Goal: Task Accomplishment & Management: Complete application form

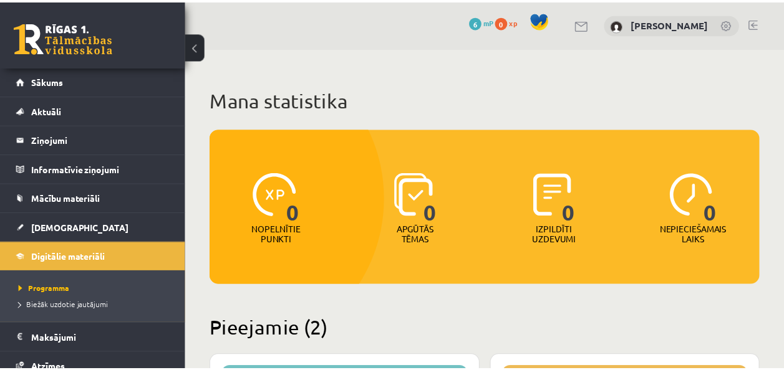
scroll to position [289, 0]
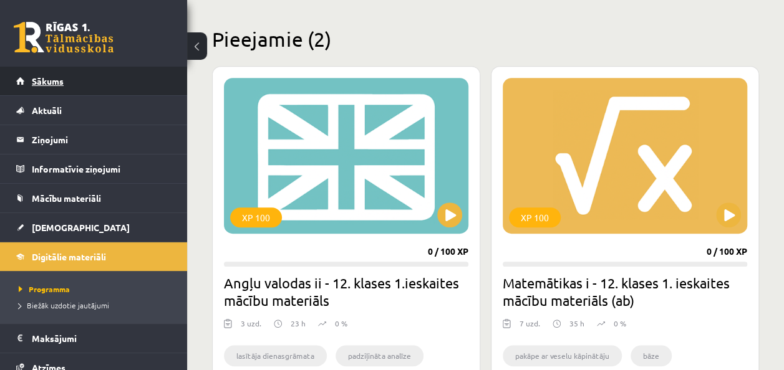
click at [112, 81] on link "Sākums" at bounding box center [93, 81] width 155 height 29
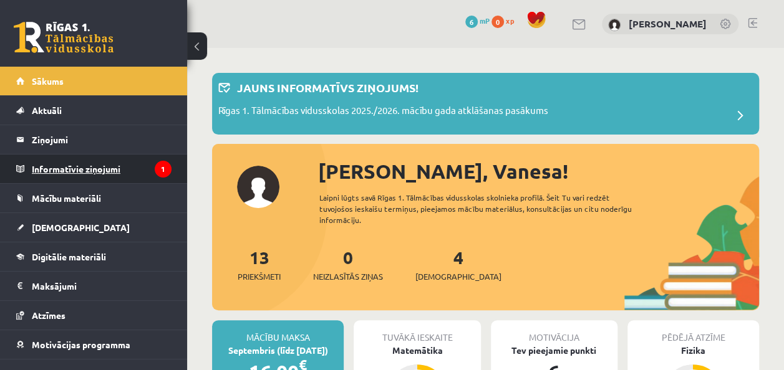
click at [100, 171] on legend "Informatīvie ziņojumi 1" at bounding box center [102, 169] width 140 height 29
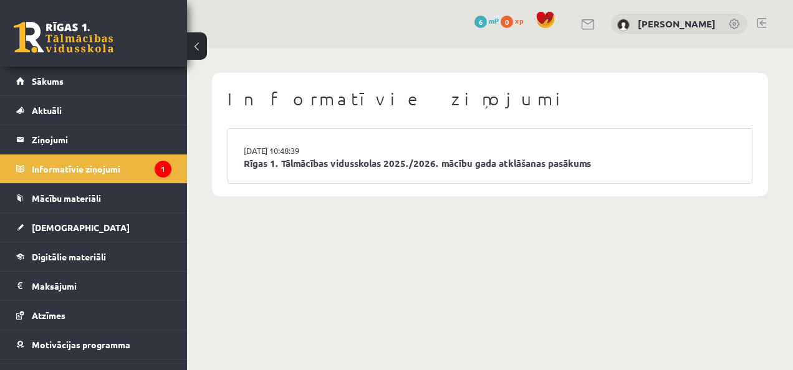
click at [471, 146] on li "02.09.2025 10:48:39 Rīgas 1. Tālmācības vidusskolas 2025./2026. mācību gada atk…" at bounding box center [490, 156] width 524 height 54
click at [476, 160] on link "Rīgas 1. Tālmācības vidusskolas 2025./2026. mācību gada atklāšanas pasākums" at bounding box center [490, 164] width 493 height 14
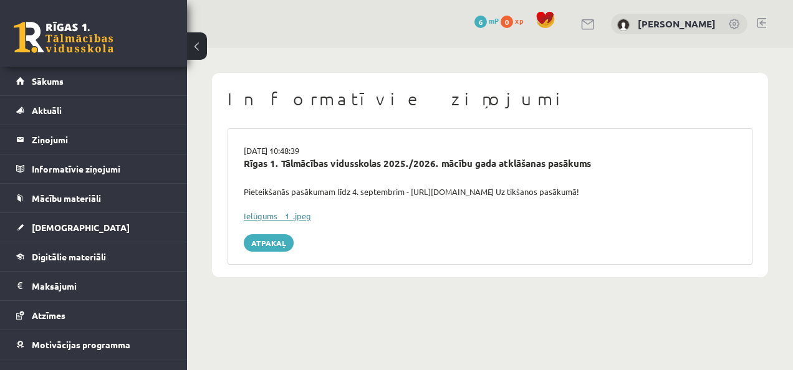
click at [260, 211] on link "Ielūgums__1_.jpeg" at bounding box center [277, 216] width 67 height 11
click at [42, 225] on span "[DEMOGRAPHIC_DATA]" at bounding box center [81, 227] width 98 height 11
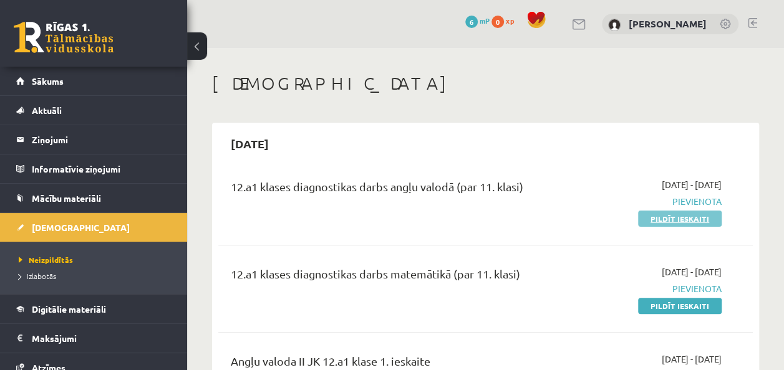
click at [660, 215] on link "Pildīt ieskaiti" at bounding box center [680, 219] width 84 height 16
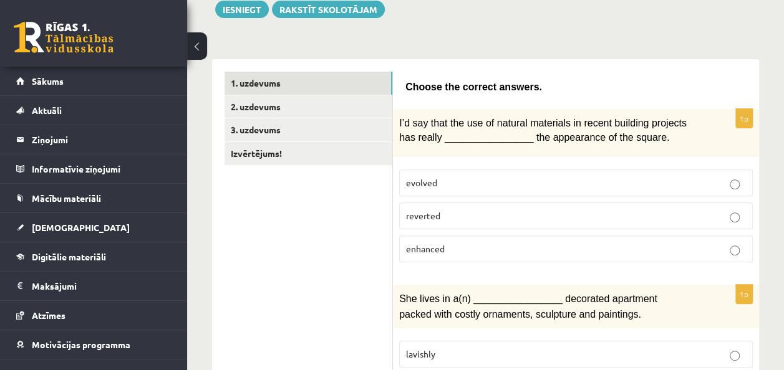
scroll to position [122, 0]
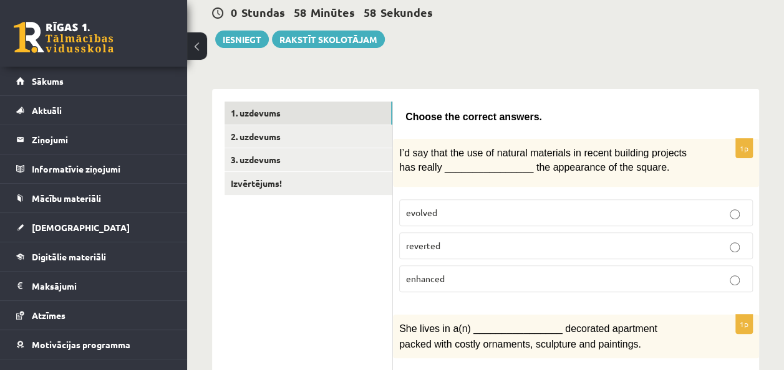
click at [412, 277] on span "enhanced" at bounding box center [425, 278] width 39 height 11
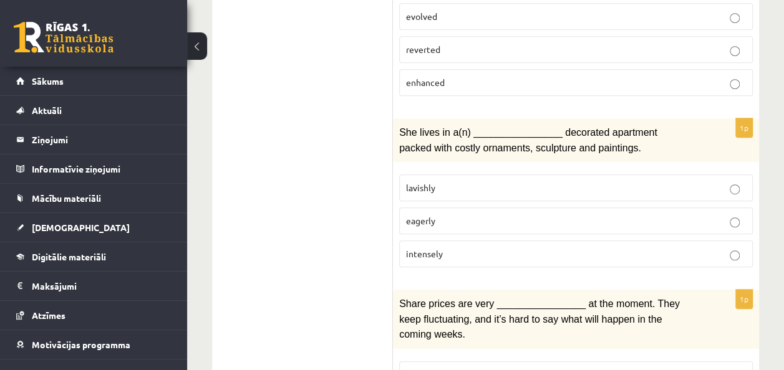
scroll to position [316, 0]
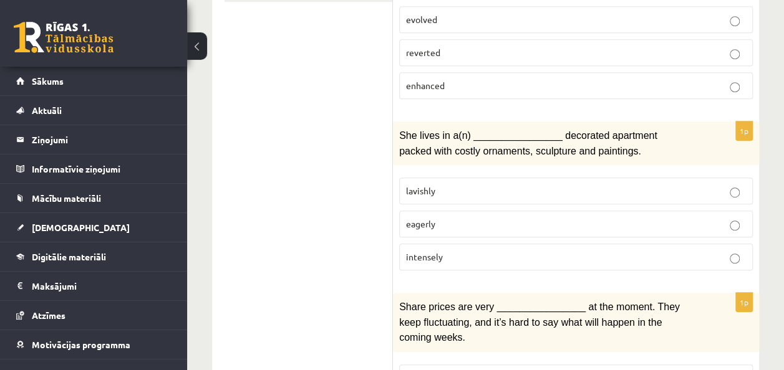
click at [738, 179] on label "lavishly" at bounding box center [576, 191] width 354 height 27
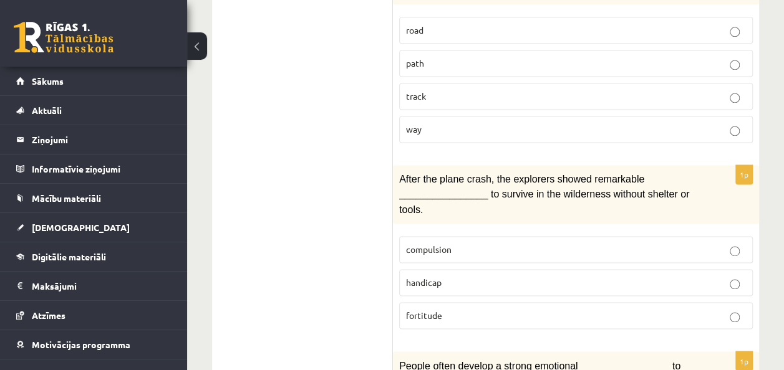
scroll to position [775, 0]
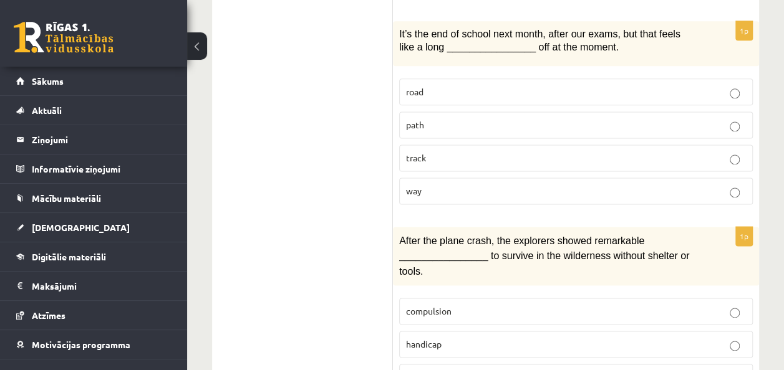
drag, startPoint x: 781, startPoint y: 159, endPoint x: 785, endPoint y: 145, distance: 14.8
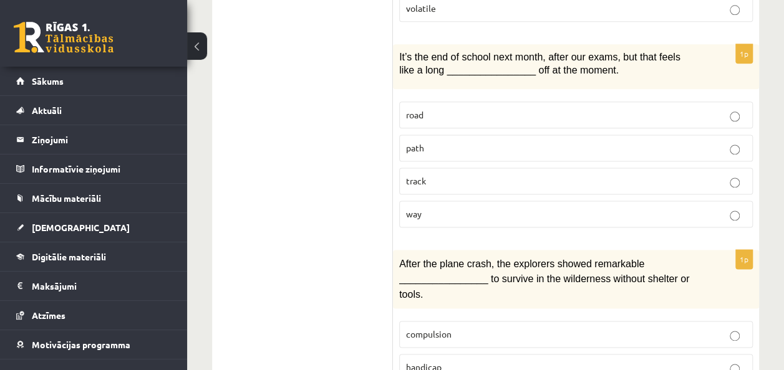
scroll to position [743, 0]
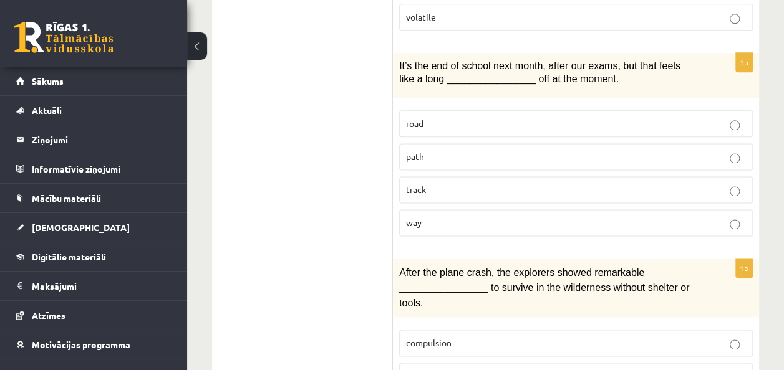
click at [407, 217] on span "way" at bounding box center [414, 222] width 16 height 11
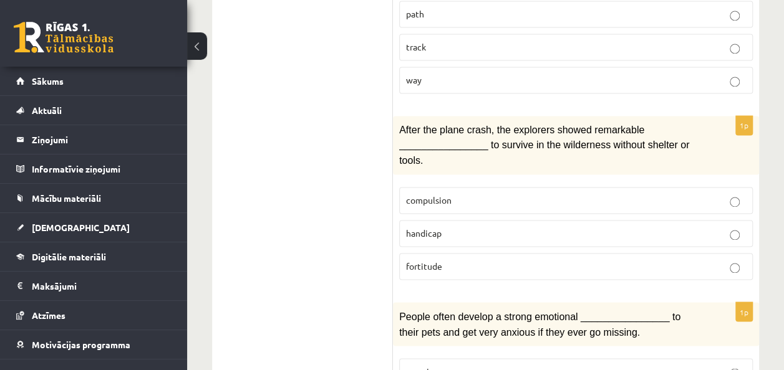
scroll to position [898, 0]
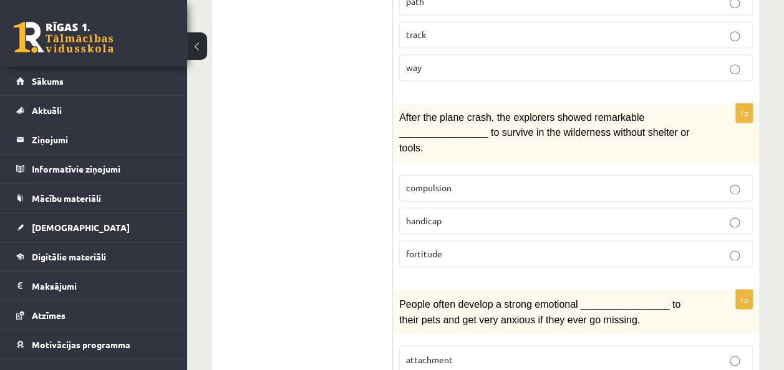
click at [735, 181] on p "compulsion" at bounding box center [576, 187] width 340 height 13
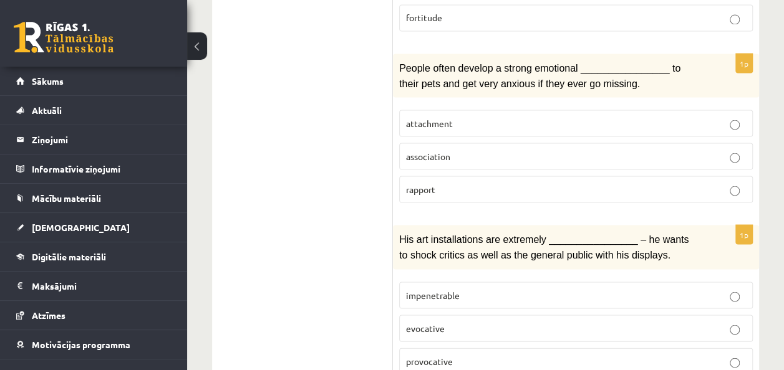
scroll to position [1131, 0]
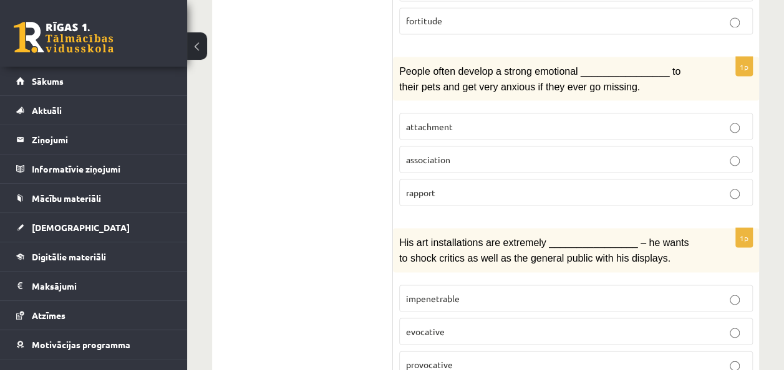
click at [737, 120] on p "attachment" at bounding box center [576, 126] width 340 height 13
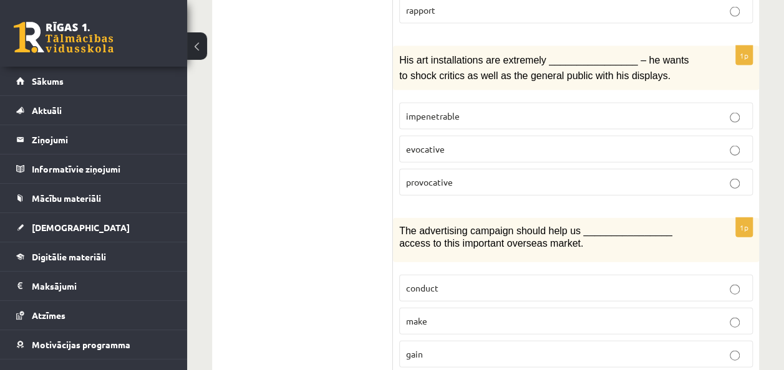
scroll to position [1319, 0]
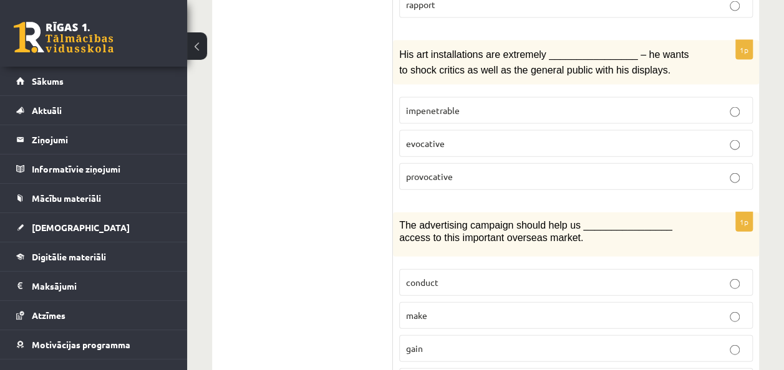
click at [547, 170] on p "provocative" at bounding box center [576, 176] width 340 height 13
click at [448, 342] on p "gain" at bounding box center [576, 348] width 340 height 13
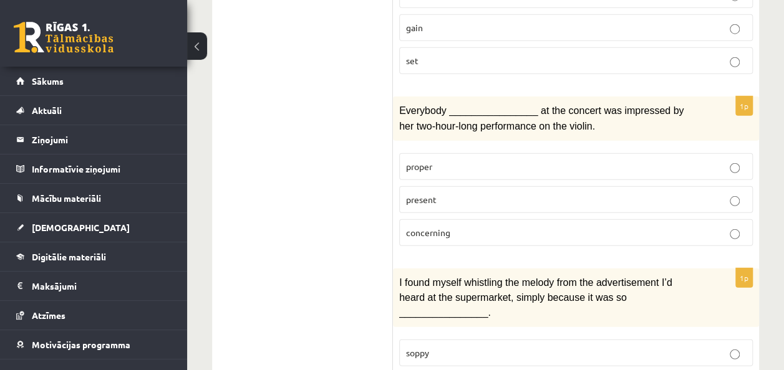
scroll to position [1650, 0]
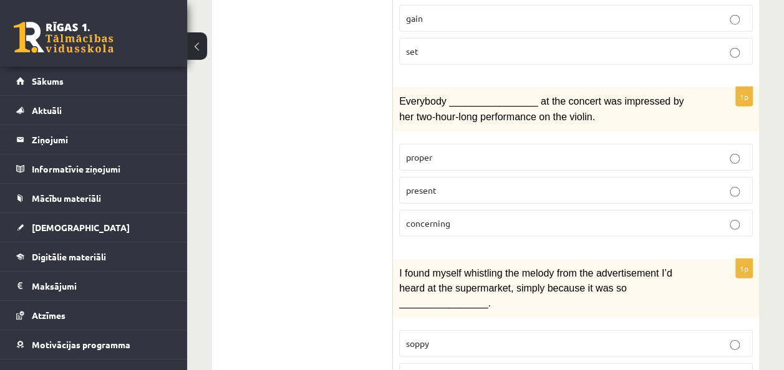
click at [511, 184] on p "present" at bounding box center [576, 190] width 340 height 13
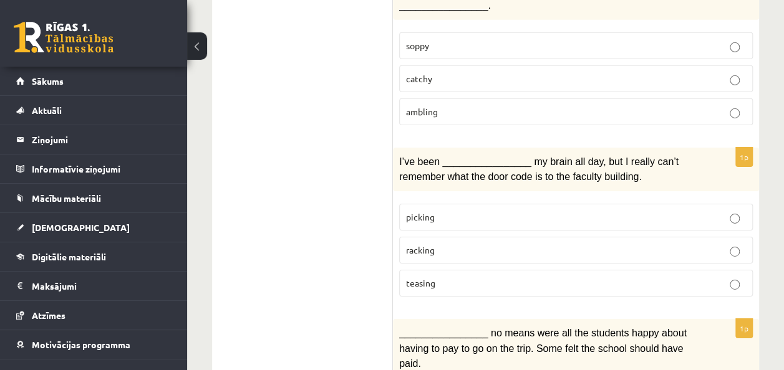
scroll to position [1962, 0]
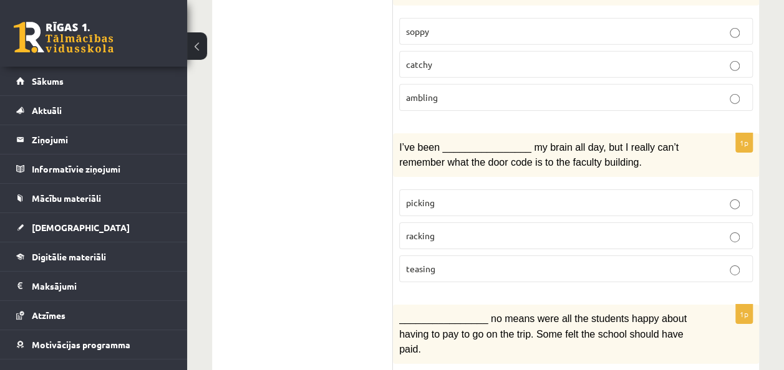
drag, startPoint x: 779, startPoint y: 306, endPoint x: 769, endPoint y: 331, distance: 26.9
click at [534, 223] on label "racking" at bounding box center [576, 236] width 354 height 27
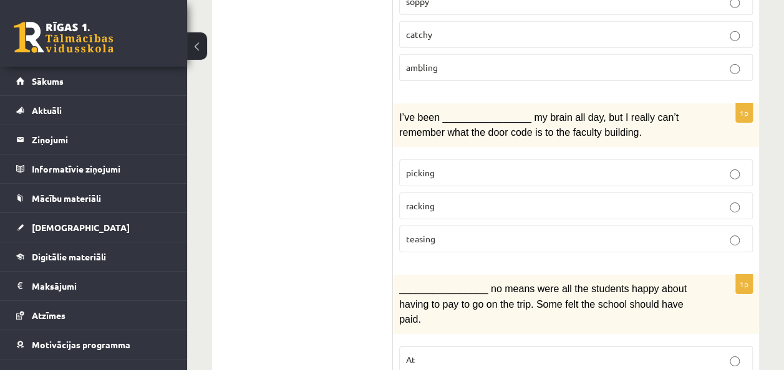
scroll to position [2029, 0]
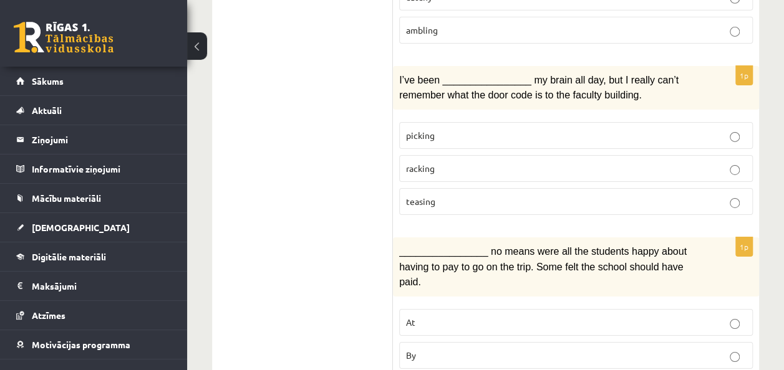
click at [476, 349] on p "By" at bounding box center [576, 355] width 340 height 13
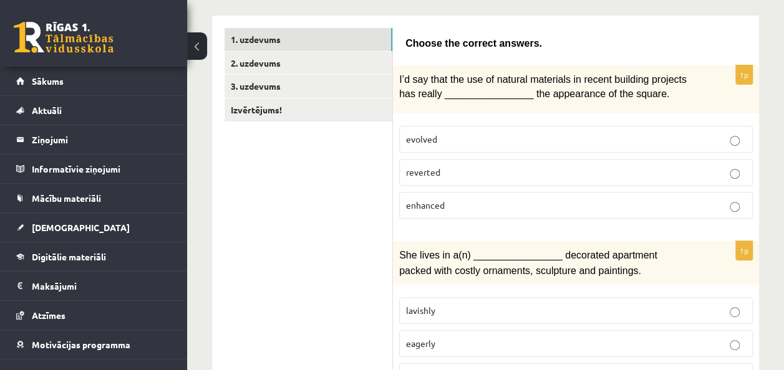
scroll to position [190, 0]
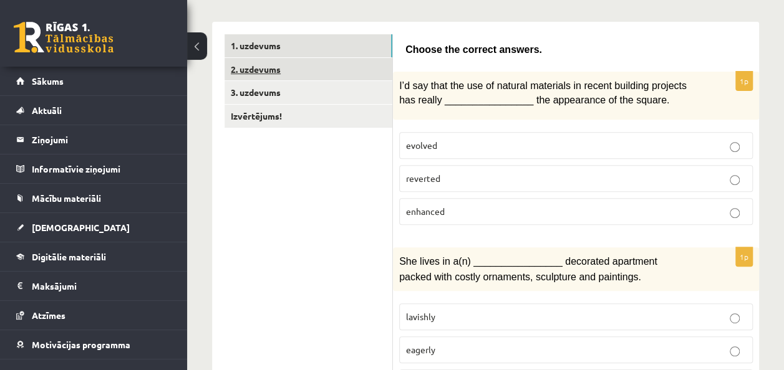
click at [288, 69] on link "2. uzdevums" at bounding box center [309, 69] width 168 height 23
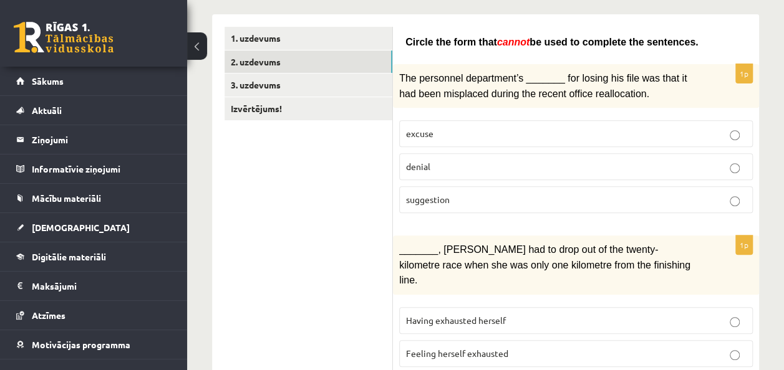
scroll to position [211, 0]
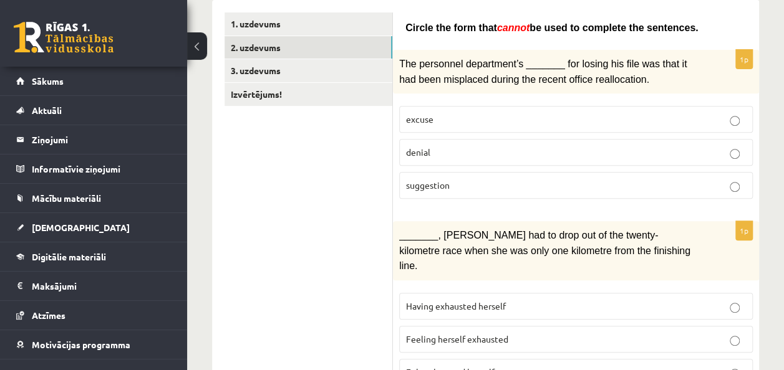
click at [502, 179] on p "suggestion" at bounding box center [576, 185] width 340 height 13
click at [729, 366] on p "Felt exhausted herself" at bounding box center [576, 372] width 340 height 13
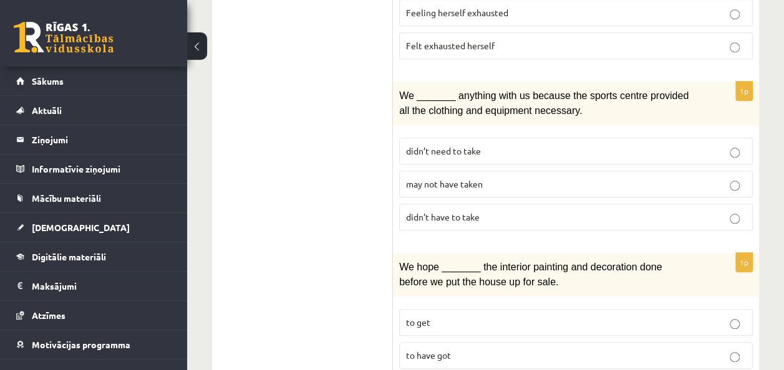
scroll to position [569, 0]
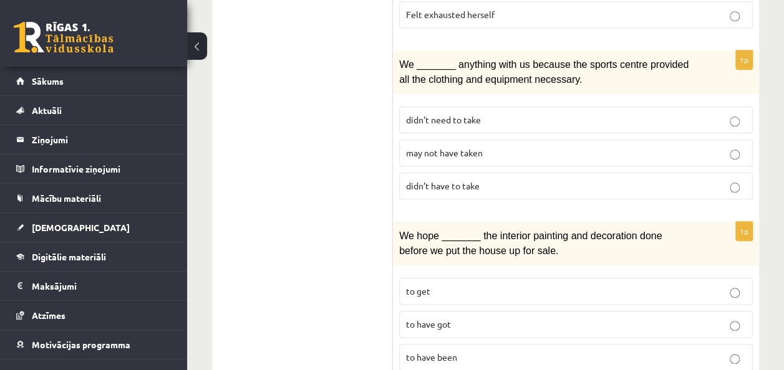
click at [523, 147] on p "may not have taken" at bounding box center [576, 153] width 340 height 13
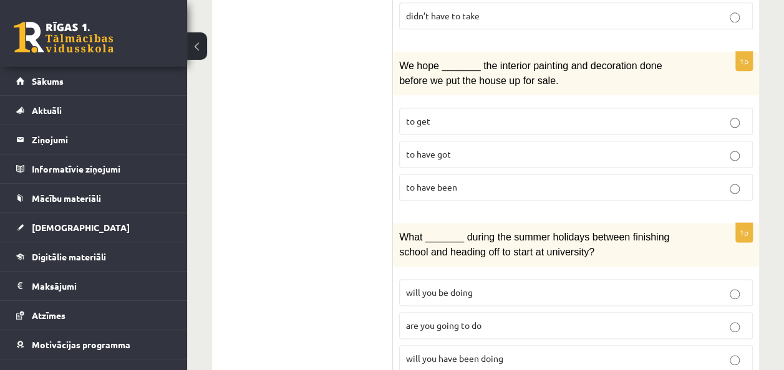
scroll to position [750, 0]
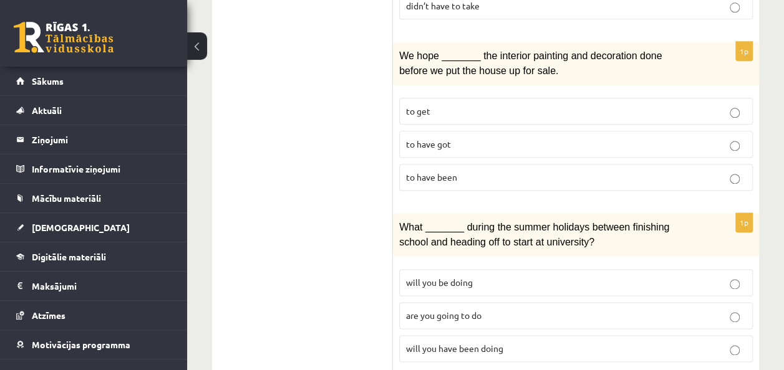
click at [566, 171] on p "to have been" at bounding box center [576, 177] width 340 height 13
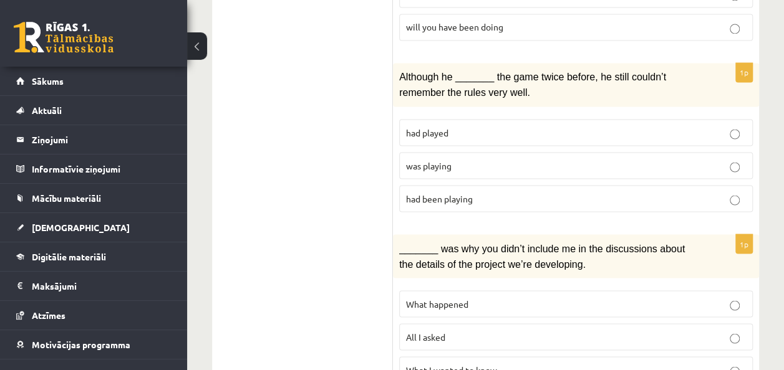
scroll to position [1078, 0]
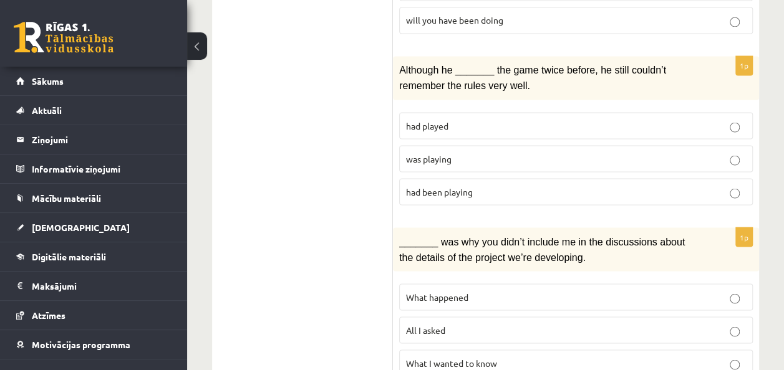
click at [727, 185] on p "had been playing" at bounding box center [576, 191] width 340 height 13
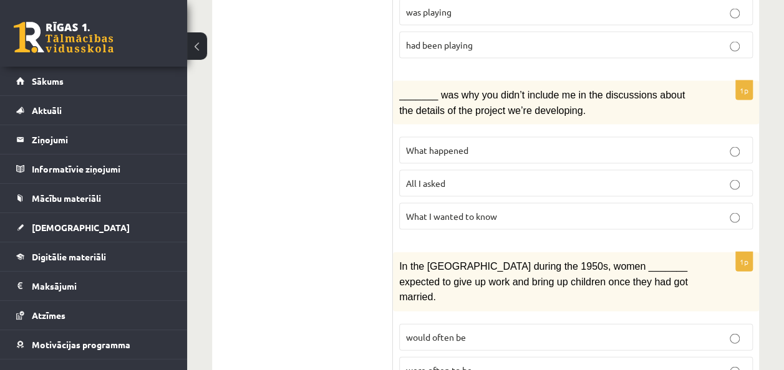
scroll to position [1244, 0]
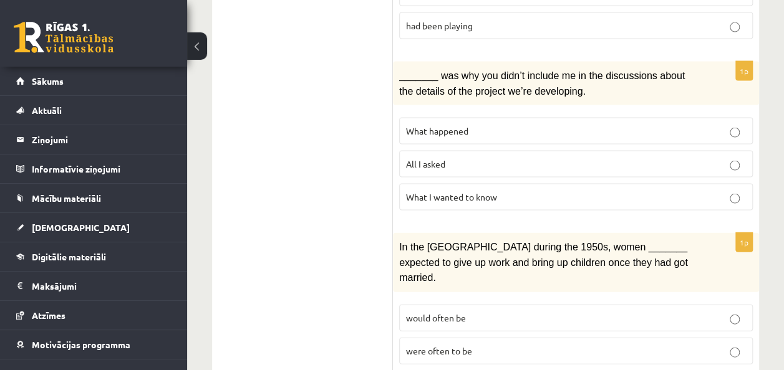
click at [448, 125] on p "What happened" at bounding box center [576, 131] width 340 height 13
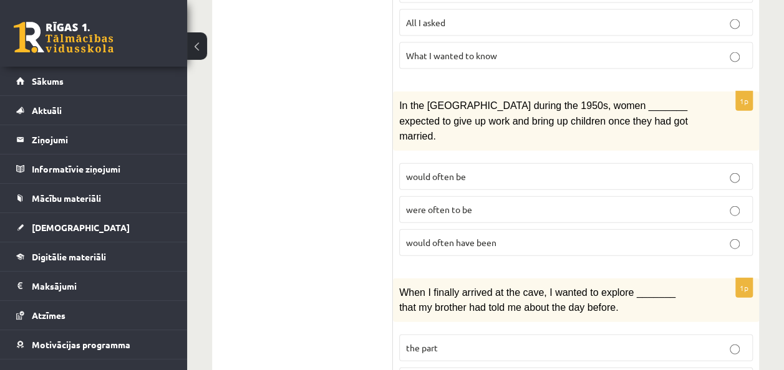
scroll to position [1381, 0]
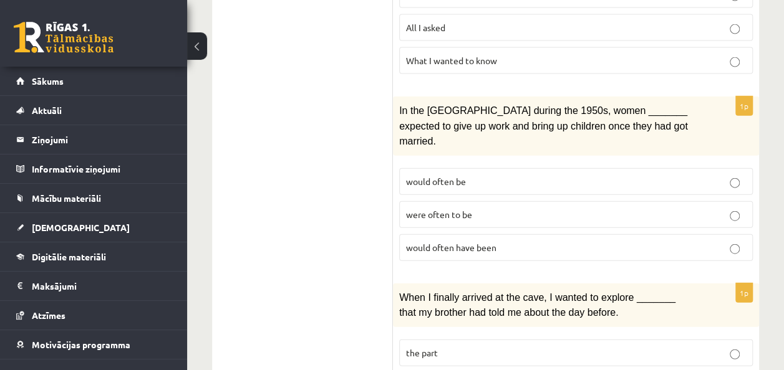
click at [509, 175] on p "would often be" at bounding box center [576, 181] width 340 height 13
click at [509, 201] on label "were often to be" at bounding box center [576, 214] width 354 height 27
click at [448, 209] on span "were often to be" at bounding box center [439, 214] width 66 height 11
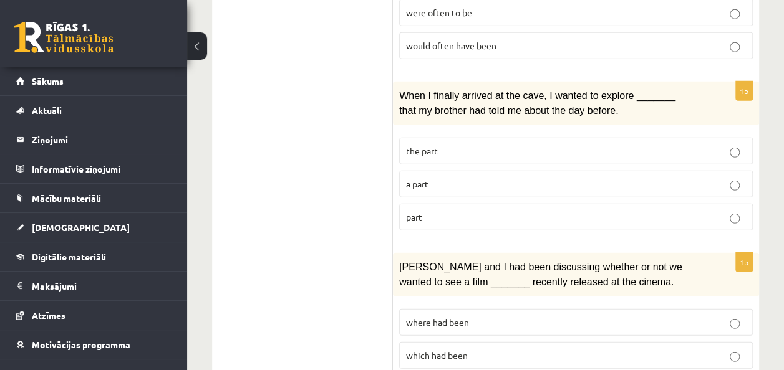
scroll to position [1602, 0]
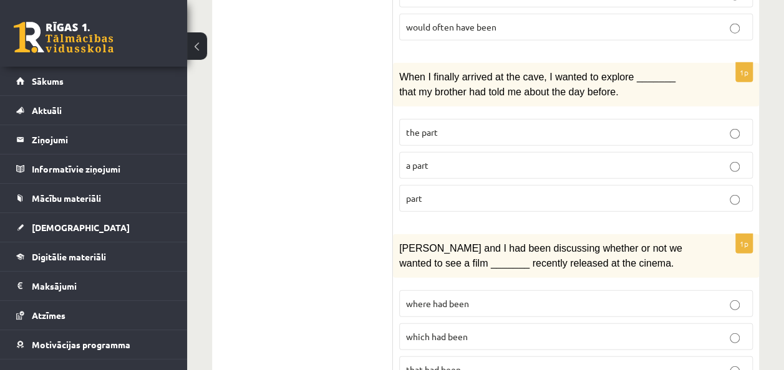
click at [511, 297] on p "where had been" at bounding box center [576, 303] width 340 height 13
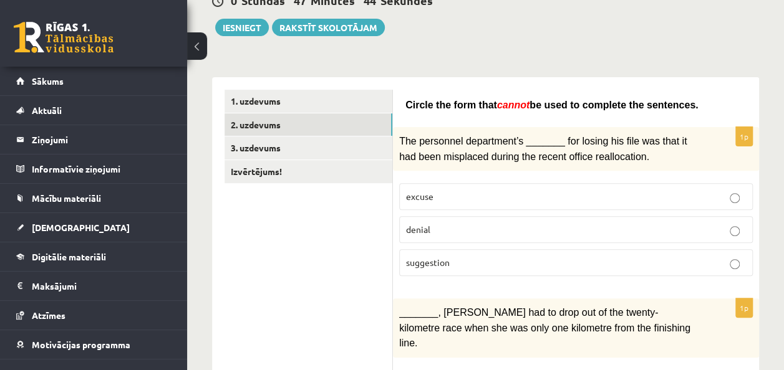
scroll to position [0, 0]
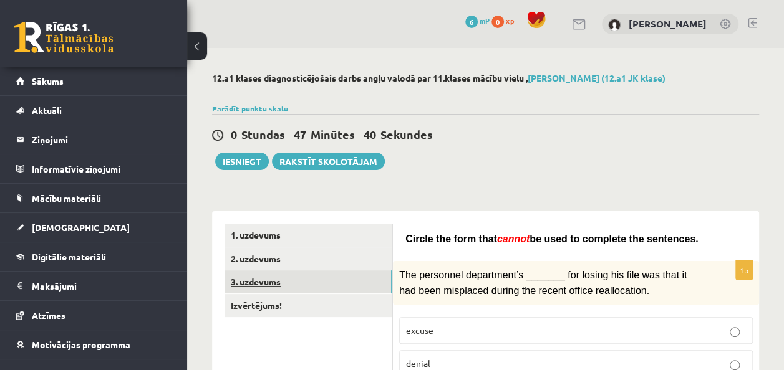
click at [242, 282] on link "3. uzdevums" at bounding box center [309, 282] width 168 height 23
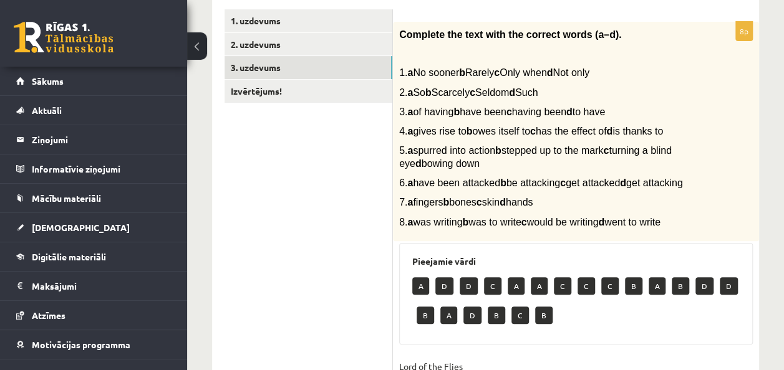
scroll to position [216, 0]
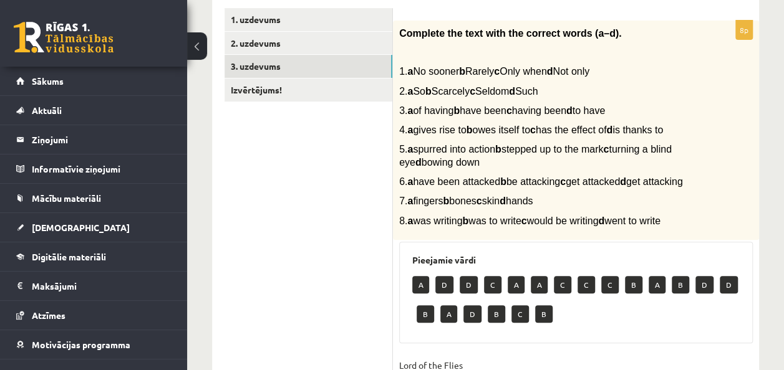
drag, startPoint x: 781, startPoint y: 165, endPoint x: 710, endPoint y: 195, distance: 76.6
click at [710, 195] on div "12.a1 klases diagnosticējošais darbs angļu valodā par 11.klases mācību vielu , …" at bounding box center [485, 304] width 597 height 945
click at [594, 331] on div "A D D C A A C C C B A B D D B A D B C B" at bounding box center [575, 301] width 327 height 59
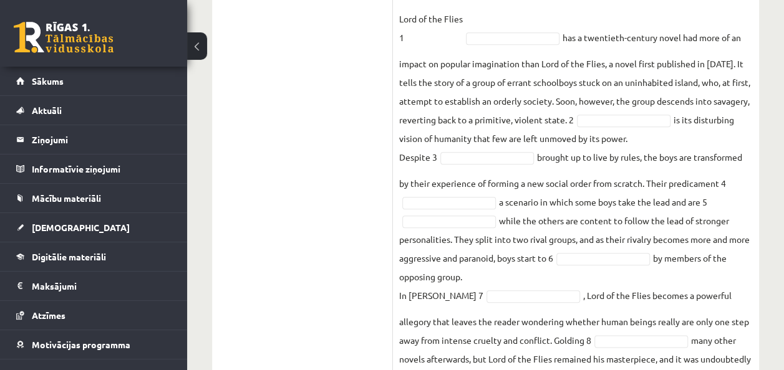
scroll to position [564, 0]
click at [448, 46] on p "Lord of the Flies 1" at bounding box center [431, 26] width 64 height 37
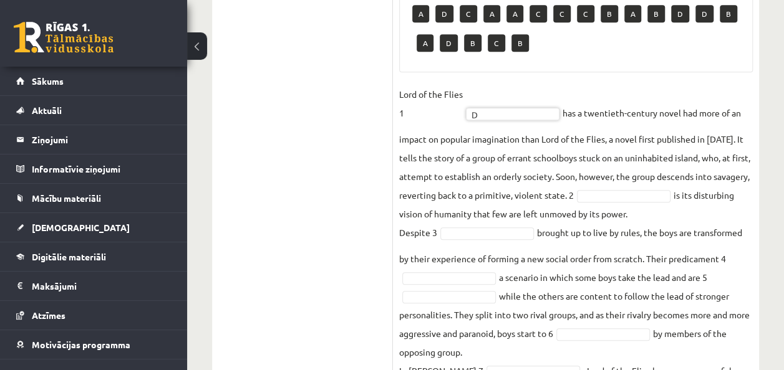
scroll to position [492, 0]
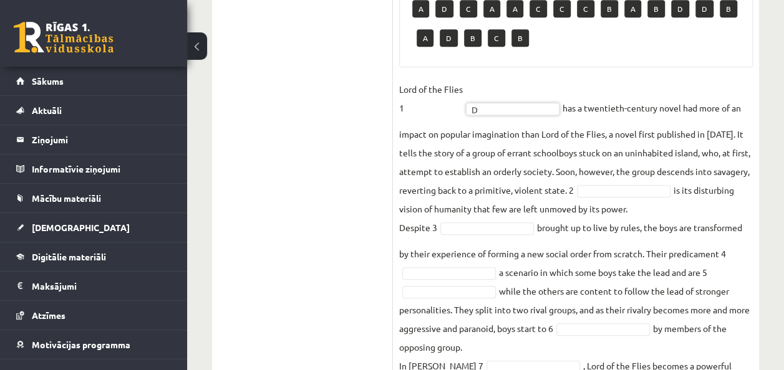
click at [781, 226] on div "12.a1 klases diagnosticējošais darbs angļu valodā par 11.klases mācību vielu , …" at bounding box center [485, 28] width 597 height 945
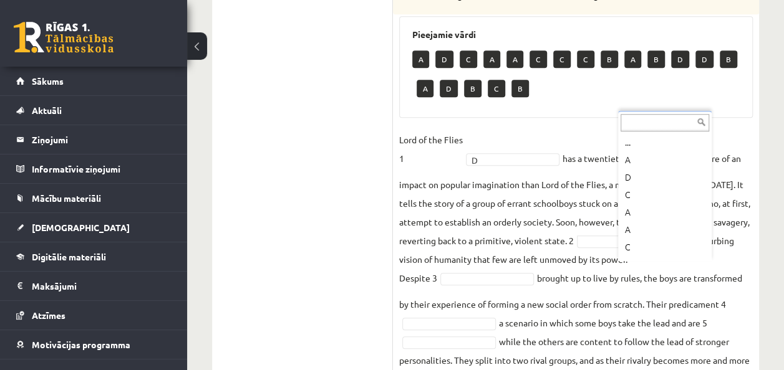
scroll to position [444, 0]
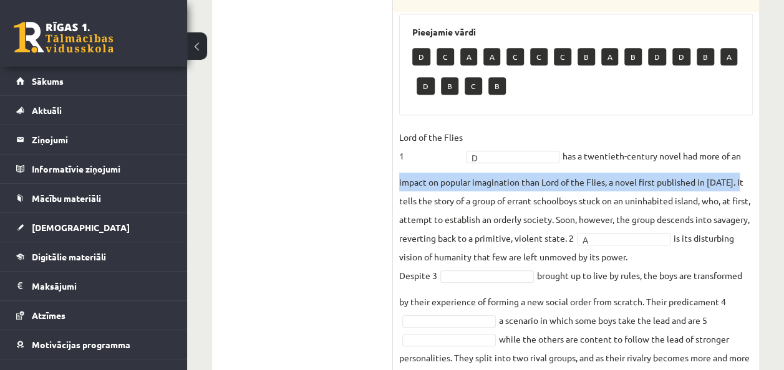
drag, startPoint x: 783, startPoint y: 198, endPoint x: 786, endPoint y: 157, distance: 41.9
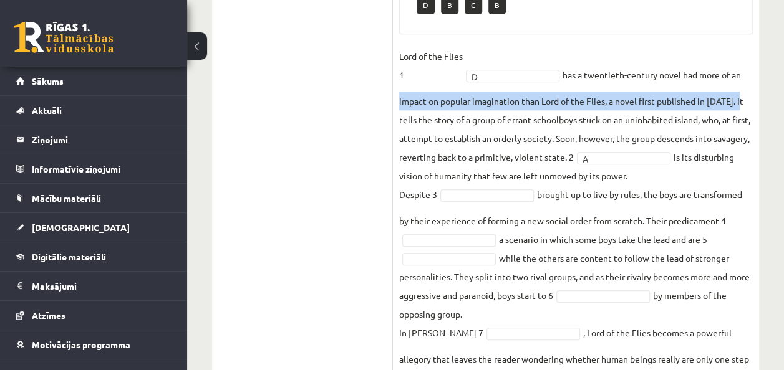
scroll to position [526, 0]
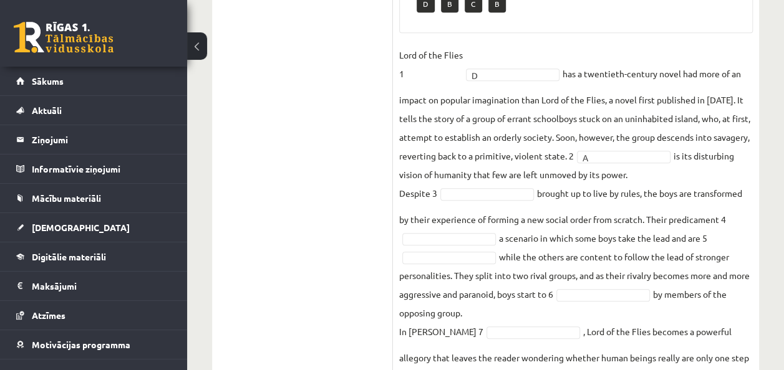
click at [647, 188] on fieldset "Lord of the Flies 1 D * has a twentieth-century novel had more of an impact on …" at bounding box center [576, 235] width 354 height 378
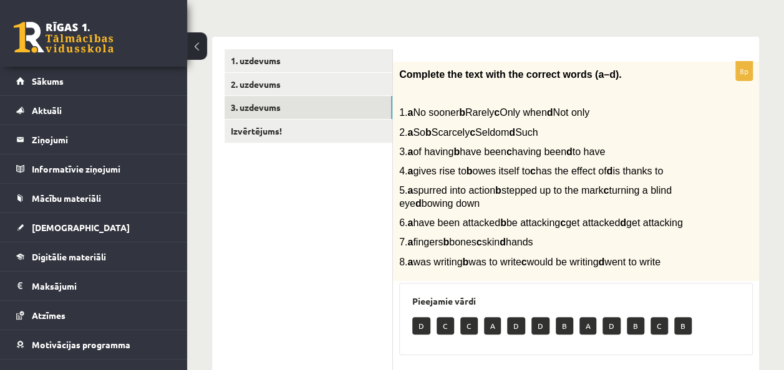
scroll to position [168, 0]
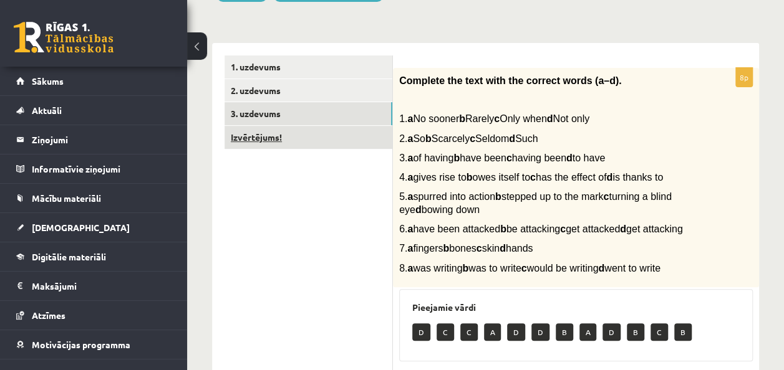
click at [346, 142] on link "Izvērtējums!" at bounding box center [309, 137] width 168 height 23
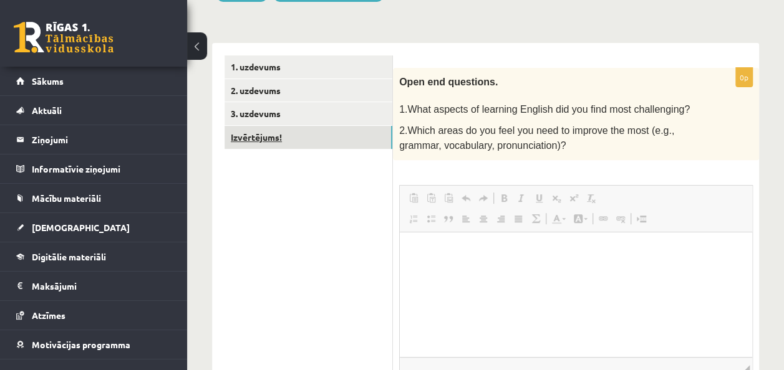
scroll to position [0, 0]
click at [486, 268] on html at bounding box center [576, 251] width 352 height 38
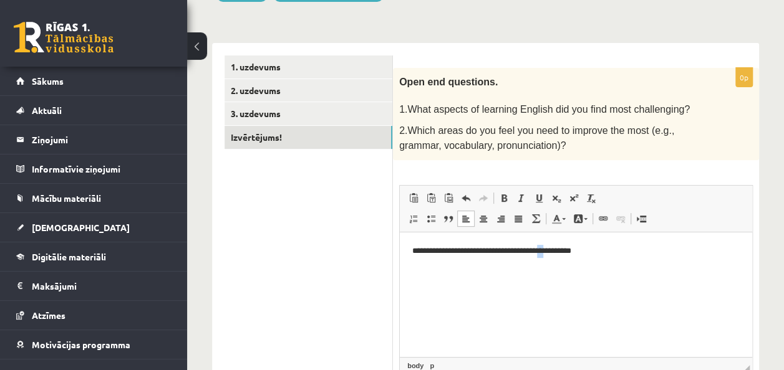
drag, startPoint x: 560, startPoint y: 248, endPoint x: 566, endPoint y: 253, distance: 7.9
click at [566, 253] on p "**********" at bounding box center [575, 250] width 327 height 13
click at [606, 246] on p "**********" at bounding box center [575, 250] width 327 height 13
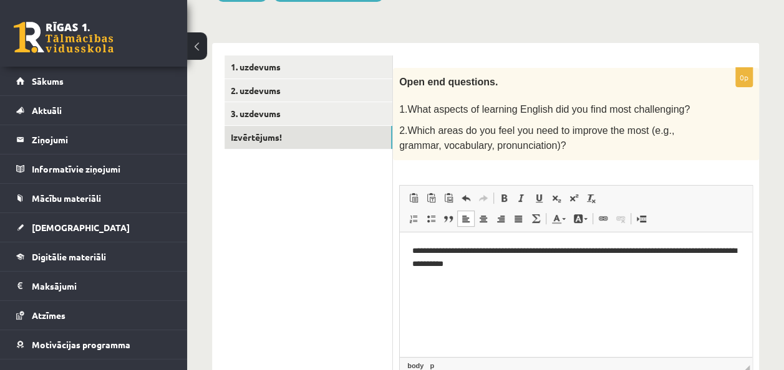
click at [568, 257] on p "**********" at bounding box center [575, 257] width 327 height 26
click at [566, 251] on p "**********" at bounding box center [575, 257] width 327 height 26
click at [736, 249] on p "**********" at bounding box center [575, 257] width 327 height 26
click at [725, 259] on p "**********" at bounding box center [575, 257] width 327 height 26
click at [656, 263] on p "**********" at bounding box center [575, 257] width 327 height 26
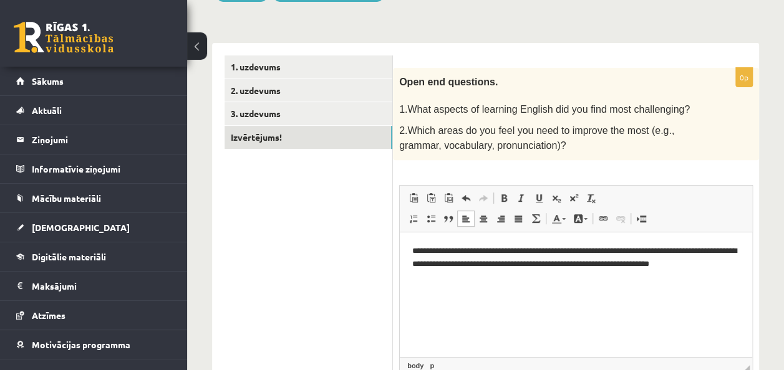
click at [722, 264] on p "**********" at bounding box center [575, 257] width 327 height 26
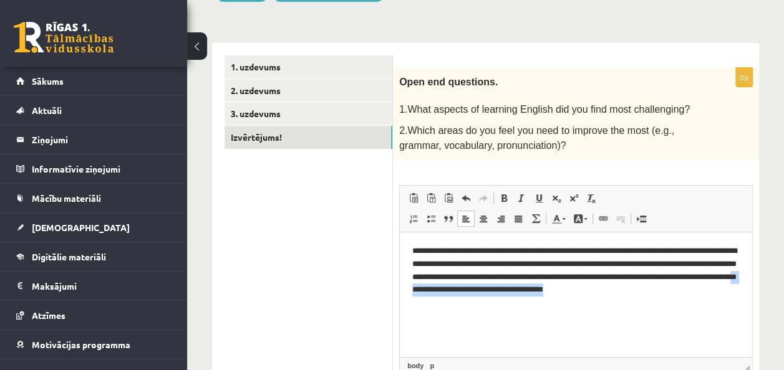
drag, startPoint x: 732, startPoint y: 291, endPoint x: 563, endPoint y: 292, distance: 168.4
click at [563, 292] on p "**********" at bounding box center [575, 270] width 327 height 52
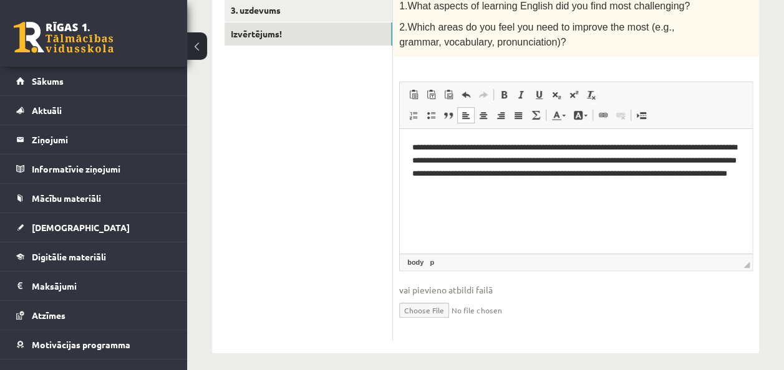
scroll to position [277, 0]
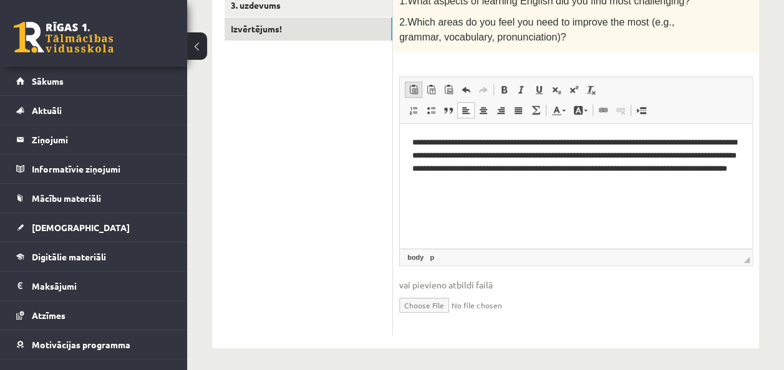
click at [407, 85] on link "Paste Keyboard shortcut Ctrl+V" at bounding box center [413, 90] width 17 height 16
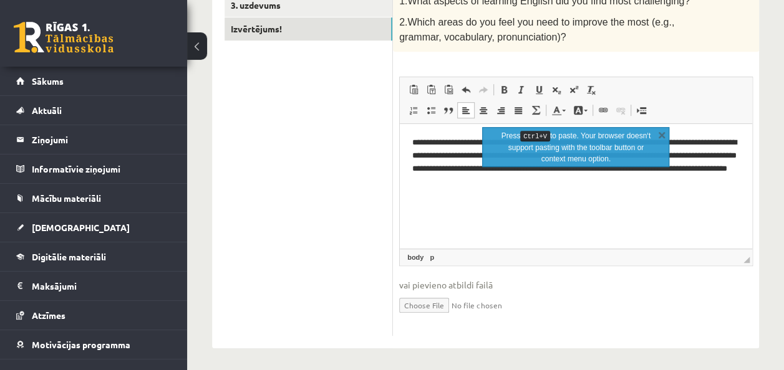
click at [380, 106] on ul "1. uzdevums 2. uzdevums 3. uzdevums Izvērtējums!" at bounding box center [309, 141] width 168 height 389
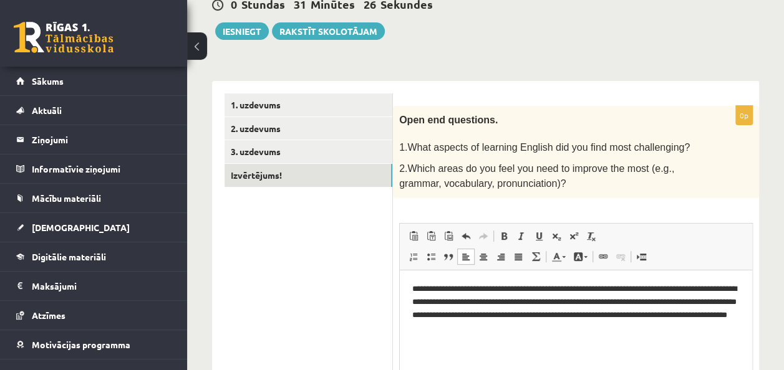
scroll to position [128, 0]
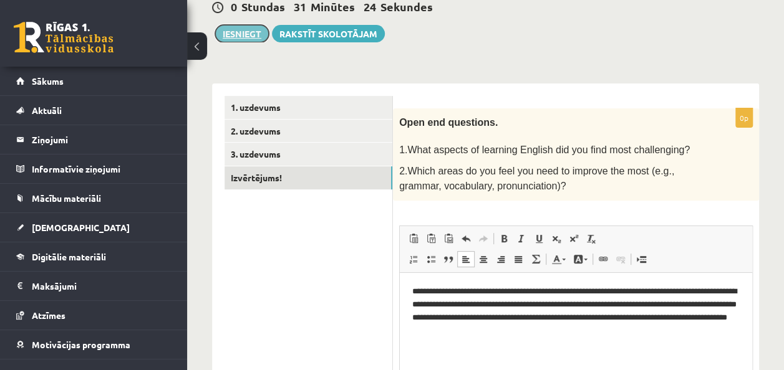
click at [229, 26] on button "Iesniegt" at bounding box center [242, 33] width 54 height 17
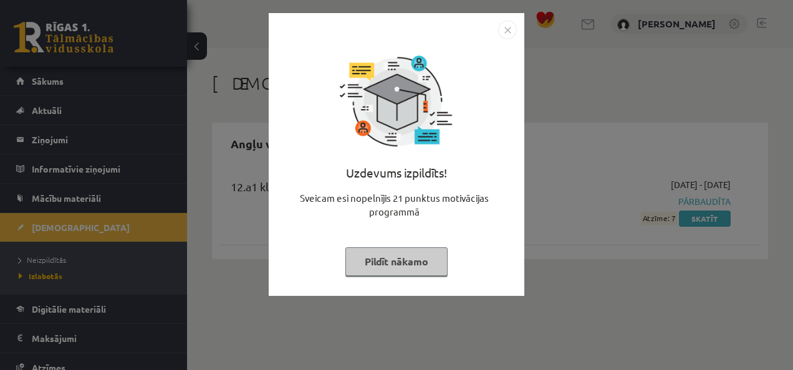
click at [511, 22] on img "Close" at bounding box center [507, 30] width 19 height 19
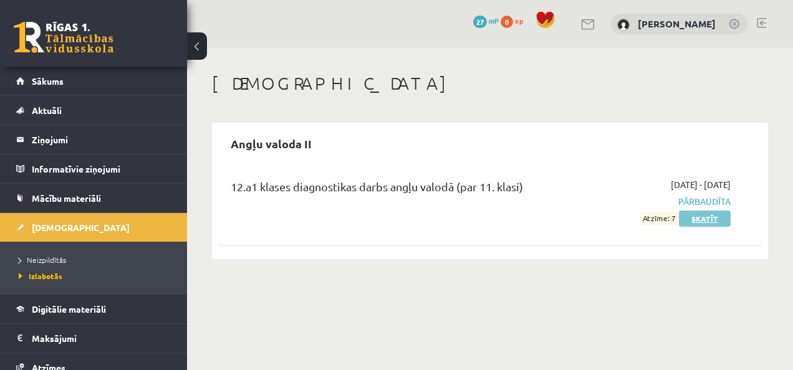
click at [687, 215] on link "Skatīt" at bounding box center [705, 219] width 52 height 16
